Goal: Task Accomplishment & Management: Manage account settings

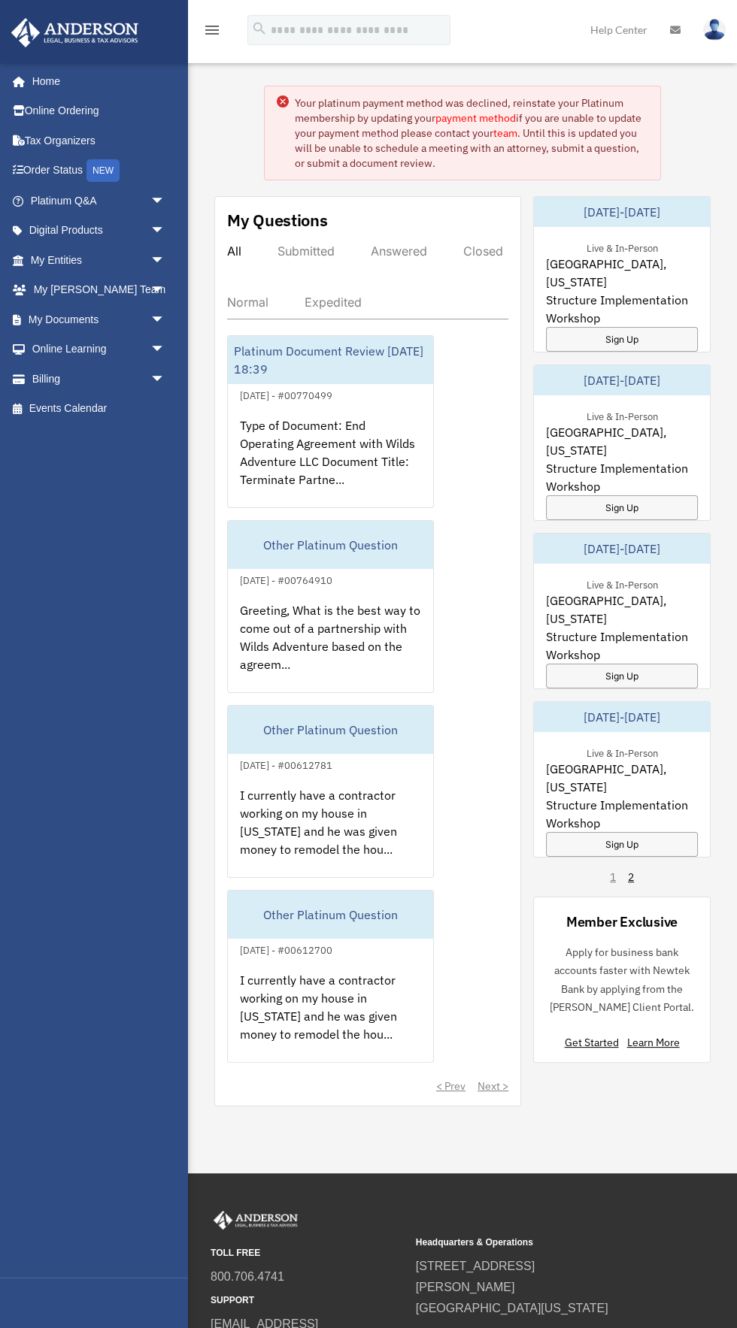
click at [477, 117] on link "payment method" at bounding box center [475, 118] width 80 height 14
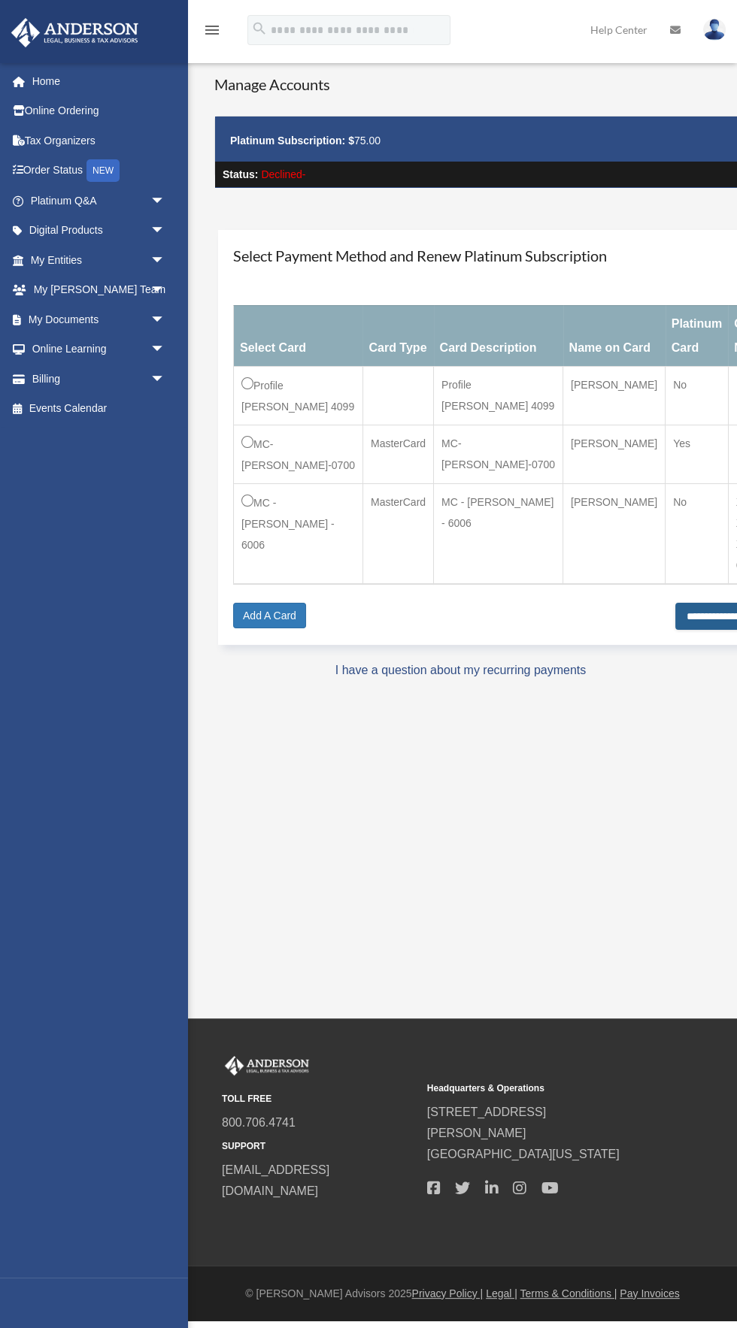
click at [683, 603] on input "**********" at bounding box center [721, 616] width 92 height 27
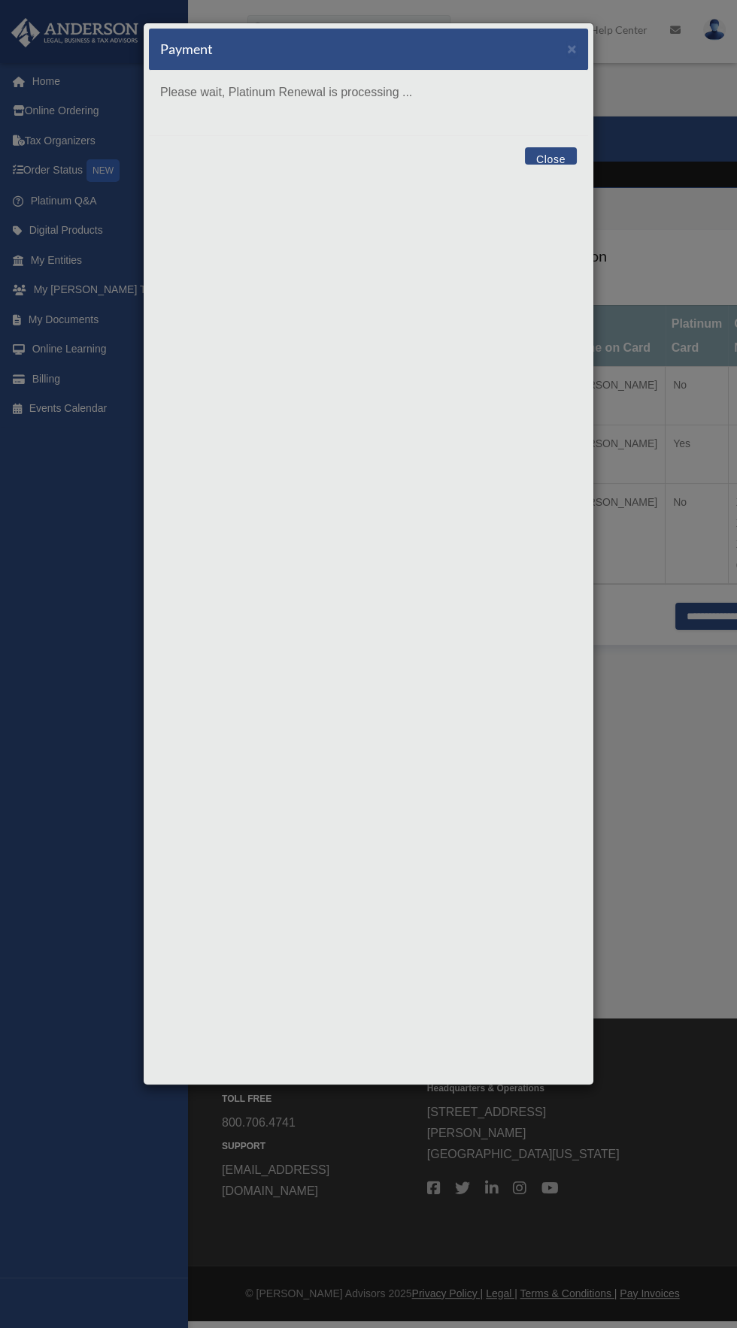
click at [437, 704] on div "Payment × Please wait, Platinum Renewal is processing ... Close" at bounding box center [368, 554] width 451 height 1063
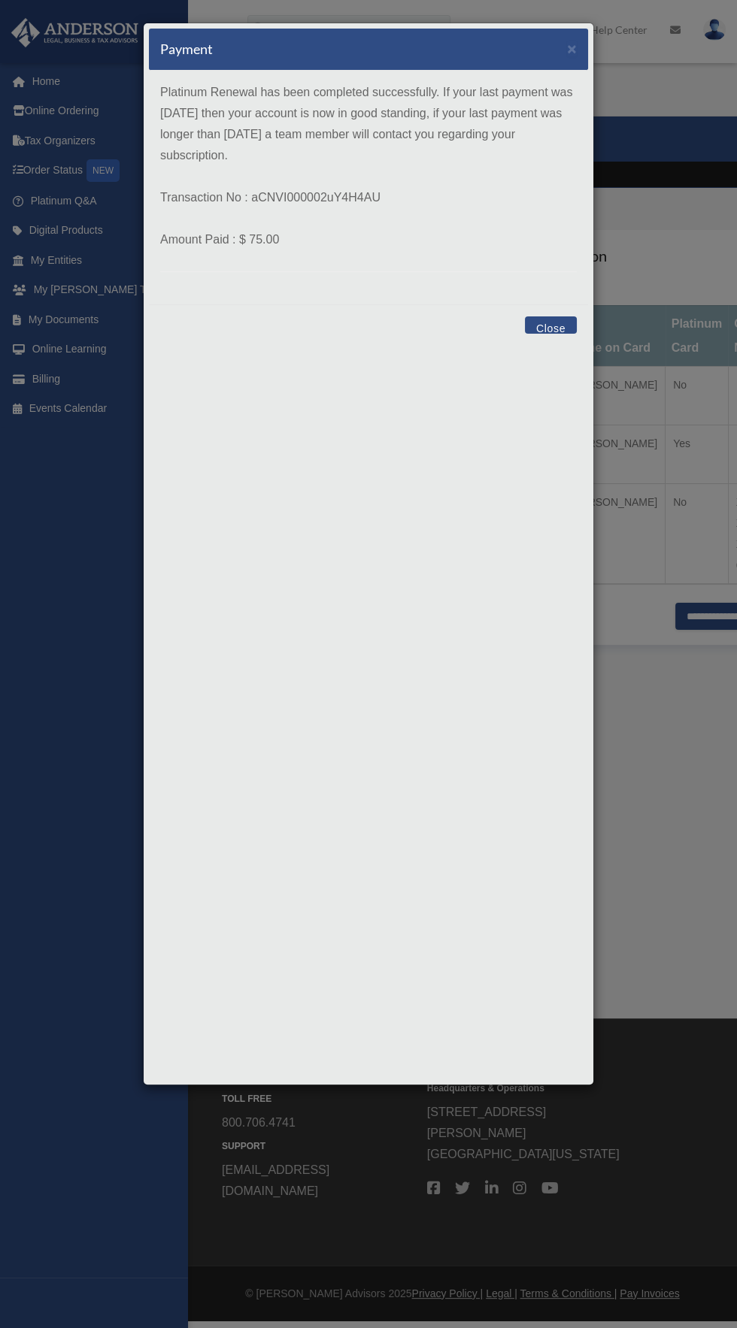
click at [546, 328] on button "Close" at bounding box center [551, 324] width 52 height 17
